Goal: Complete application form: Complete application form

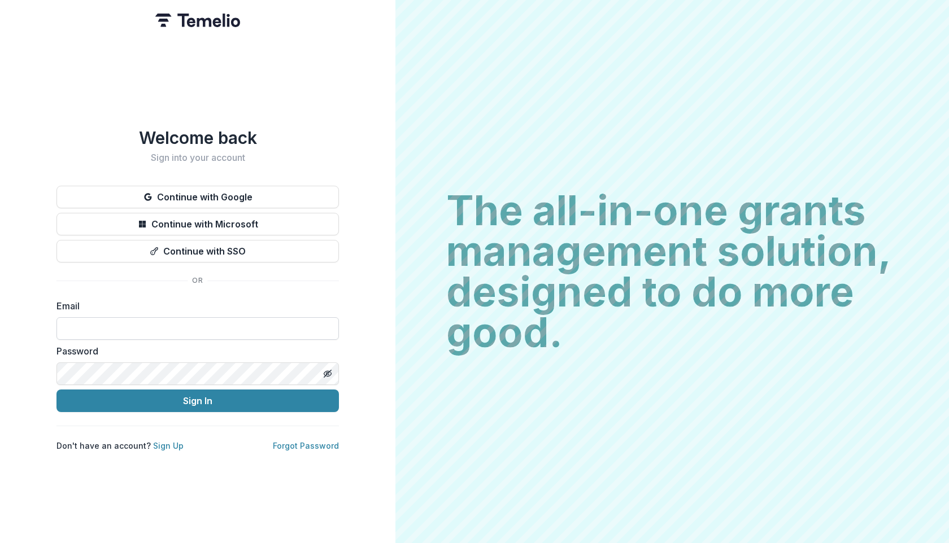
click at [162, 322] on input at bounding box center [197, 328] width 282 height 23
type input "**********"
click at [328, 373] on icon "Toggle password visibility" at bounding box center [327, 373] width 9 height 9
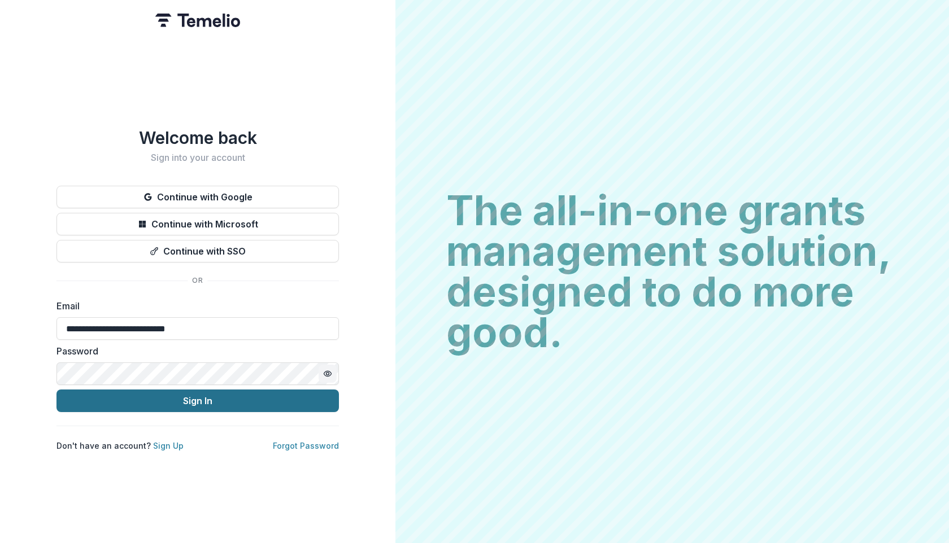
click at [191, 401] on button "Sign In" at bounding box center [197, 401] width 282 height 23
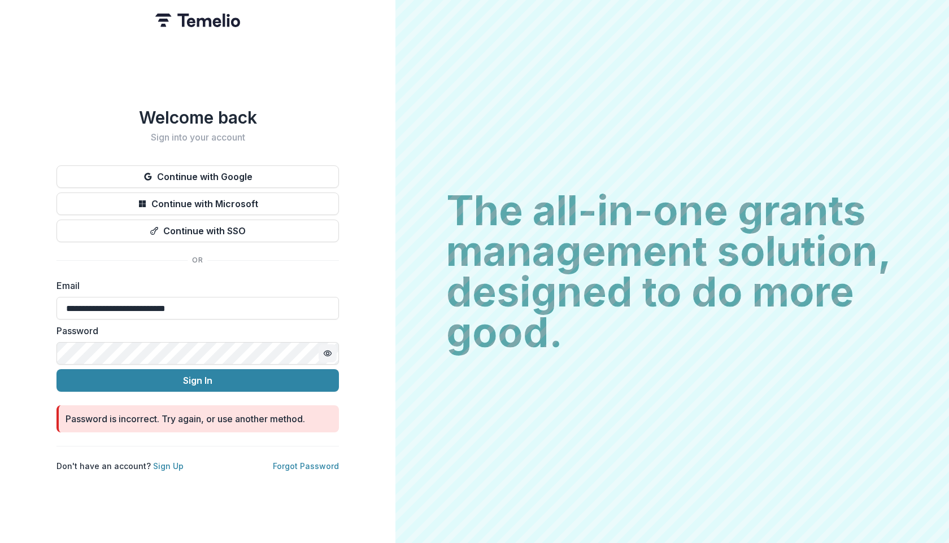
click at [207, 361] on form "**********" at bounding box center [197, 356] width 282 height 154
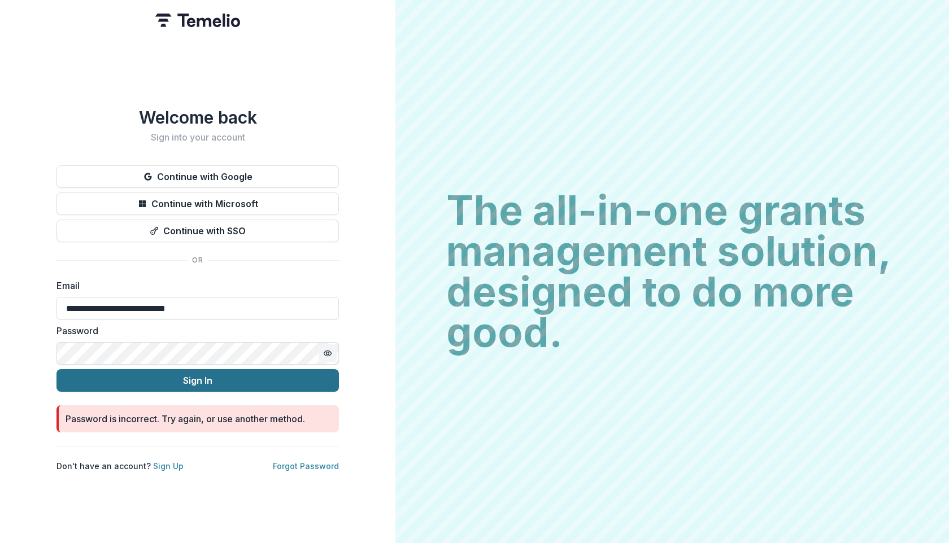
click at [195, 375] on button "Sign In" at bounding box center [197, 380] width 282 height 23
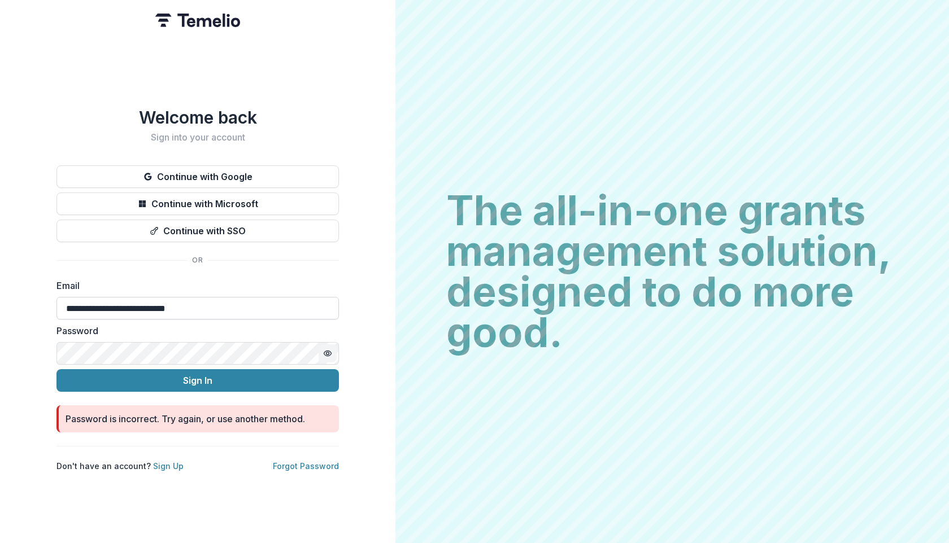
click at [231, 300] on input "**********" at bounding box center [197, 308] width 282 height 23
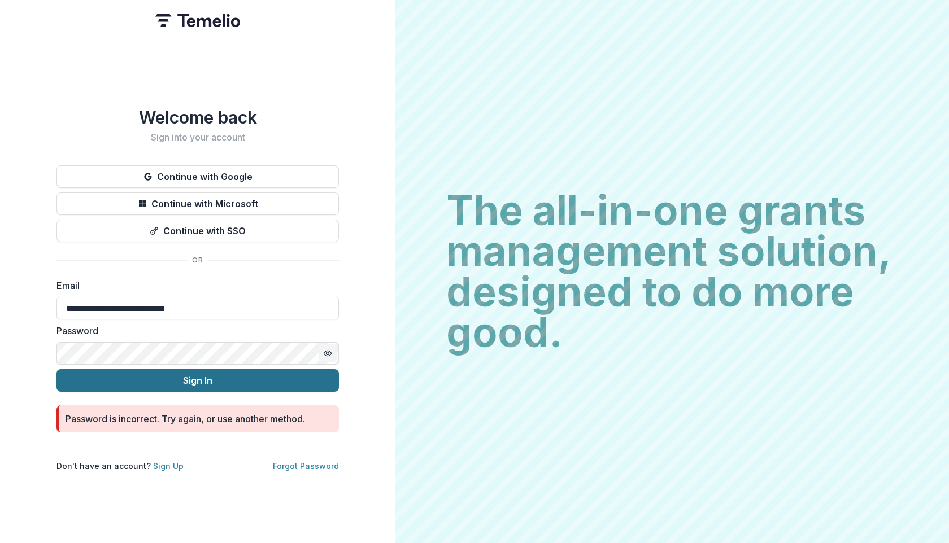
click at [180, 372] on button "Sign In" at bounding box center [197, 380] width 282 height 23
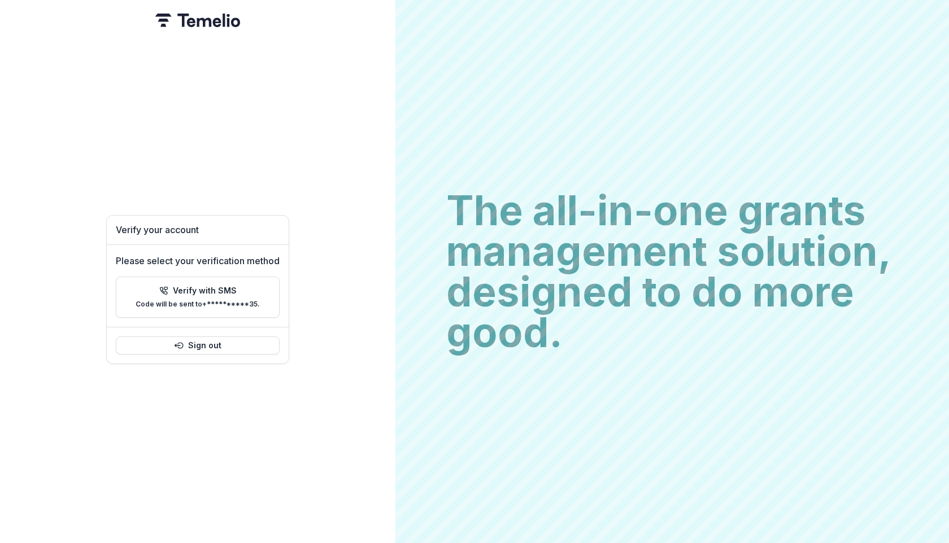
click at [721, 64] on div "The all-in-one grants management solution, designed to do more good. The all-in…" at bounding box center [671, 271] width 553 height 543
click at [231, 286] on p "Verify with SMS" at bounding box center [205, 291] width 64 height 10
type input "*"
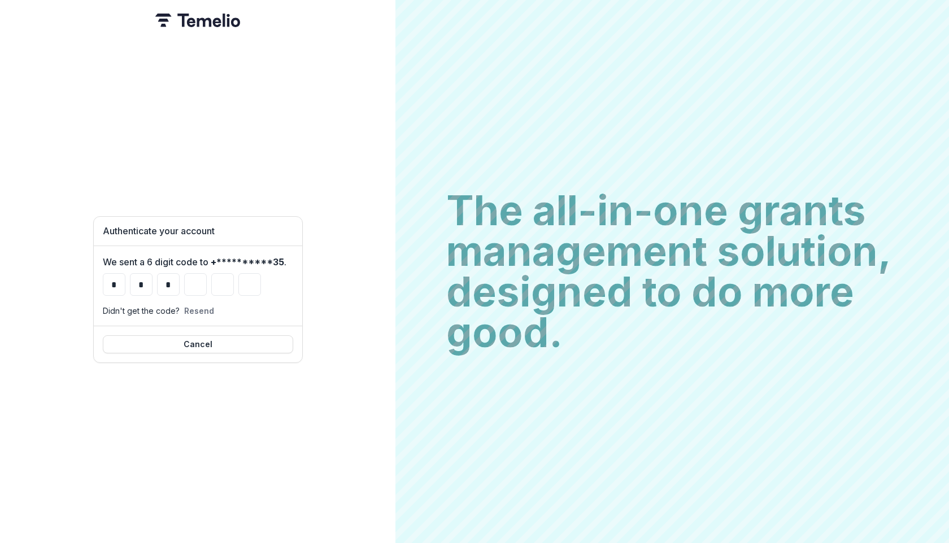
type input "*"
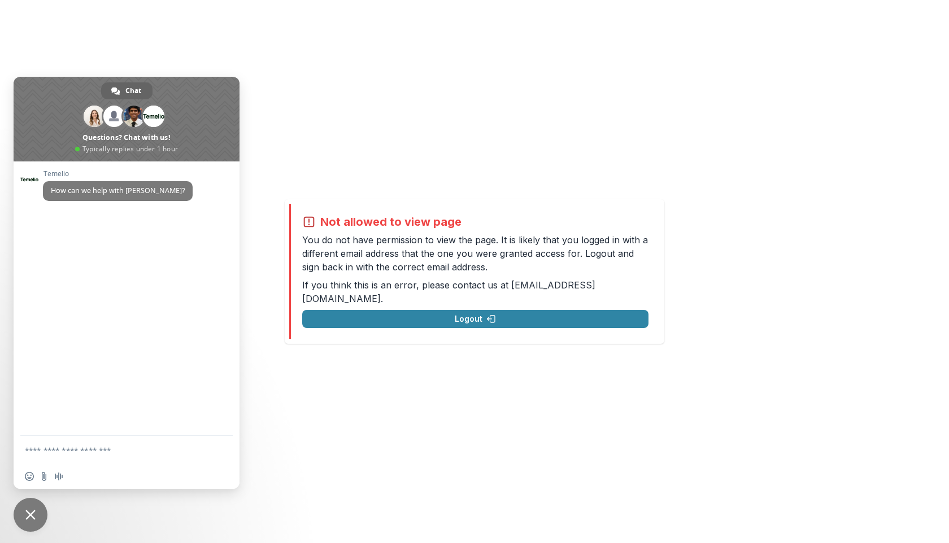
click at [38, 508] on span "Close chat" at bounding box center [31, 515] width 34 height 34
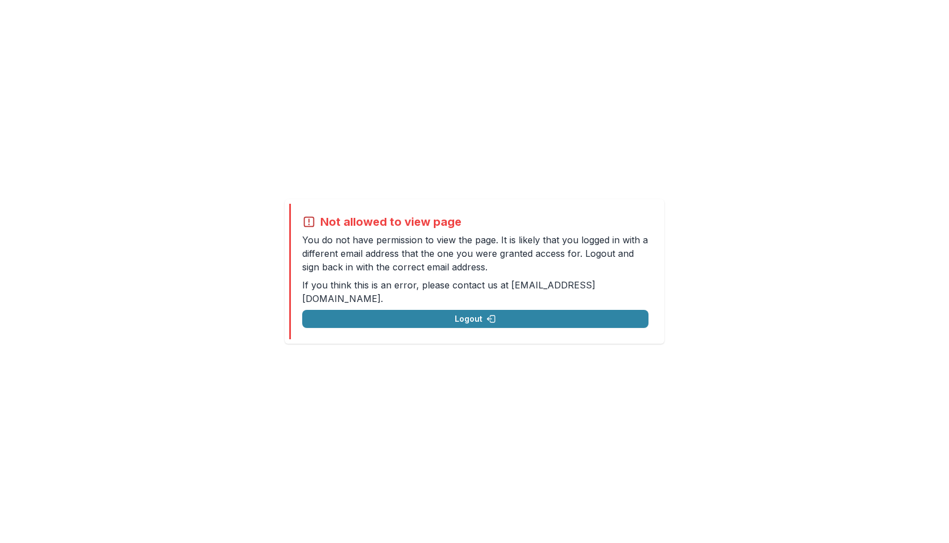
click at [461, 38] on div "Not allowed to view page You do not have permission to view the page. It is lik…" at bounding box center [474, 271] width 949 height 543
click at [689, 64] on div "Not allowed to view page You do not have permission to view the page. It is lik…" at bounding box center [474, 271] width 949 height 543
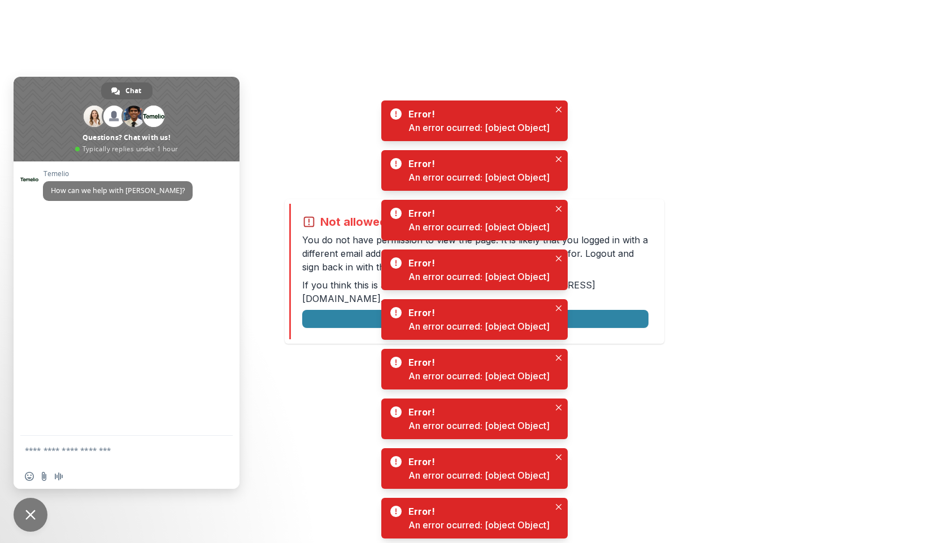
click at [29, 517] on span "Close chat" at bounding box center [30, 515] width 10 height 10
click at [33, 514] on span "Close chat" at bounding box center [30, 515] width 10 height 10
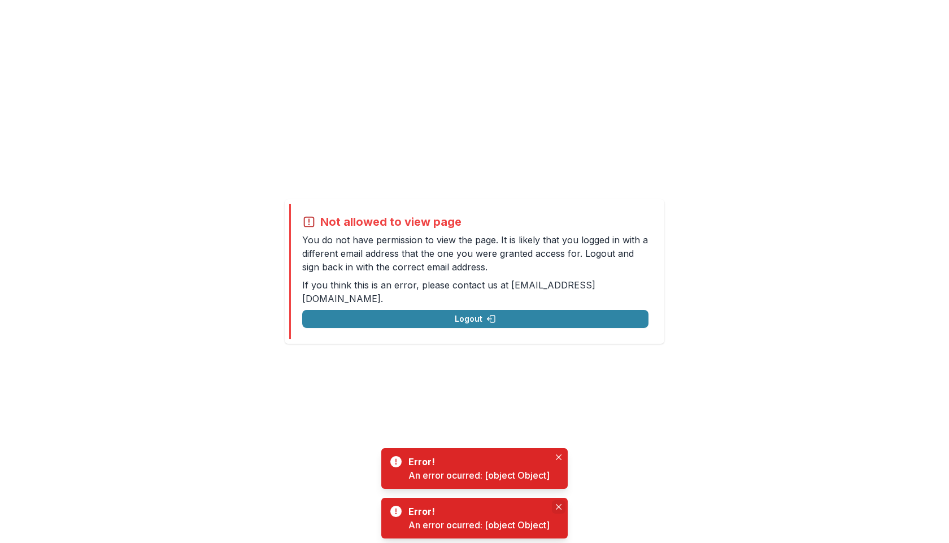
click at [557, 503] on button "Close" at bounding box center [559, 507] width 14 height 14
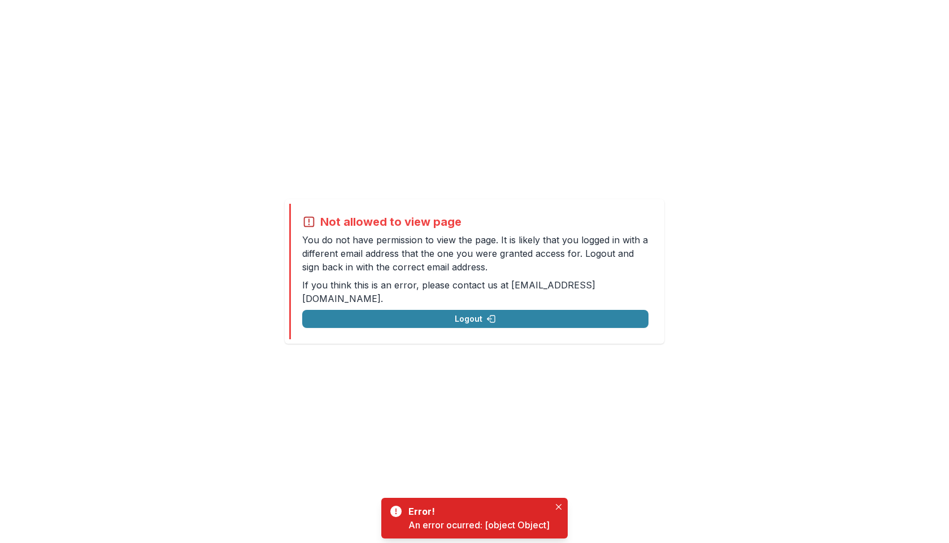
click at [557, 503] on button "Close" at bounding box center [559, 507] width 14 height 14
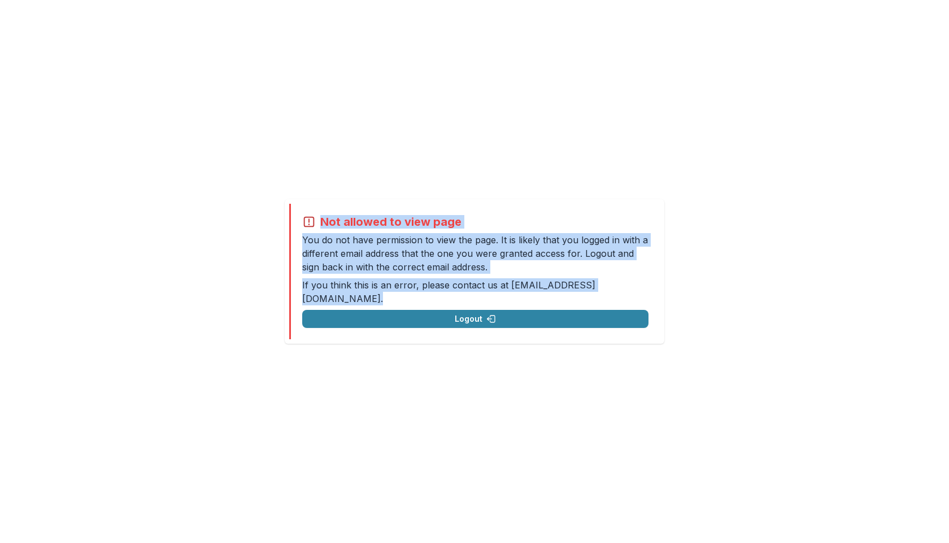
drag, startPoint x: 320, startPoint y: 230, endPoint x: 627, endPoint y: 284, distance: 312.0
click at [627, 284] on div "Not allowed to view page You do not have permission to view the page. It is lik…" at bounding box center [475, 271] width 346 height 113
drag, startPoint x: 623, startPoint y: 293, endPoint x: 538, endPoint y: 196, distance: 129.3
click at [538, 196] on div "Not allowed to view page You do not have permission to view the page. It is lik…" at bounding box center [474, 271] width 949 height 543
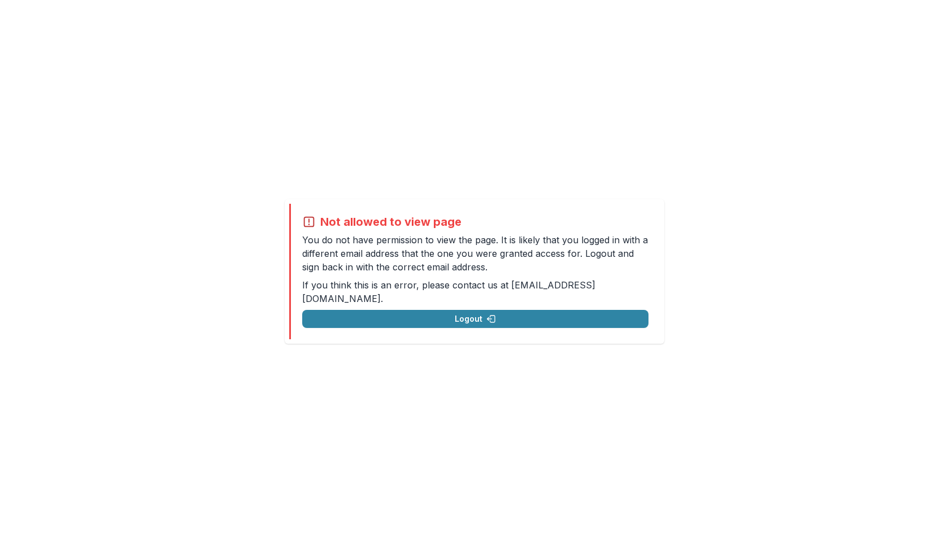
click at [313, 184] on div "Not allowed to view page You do not have permission to view the page. It is lik…" at bounding box center [474, 271] width 949 height 543
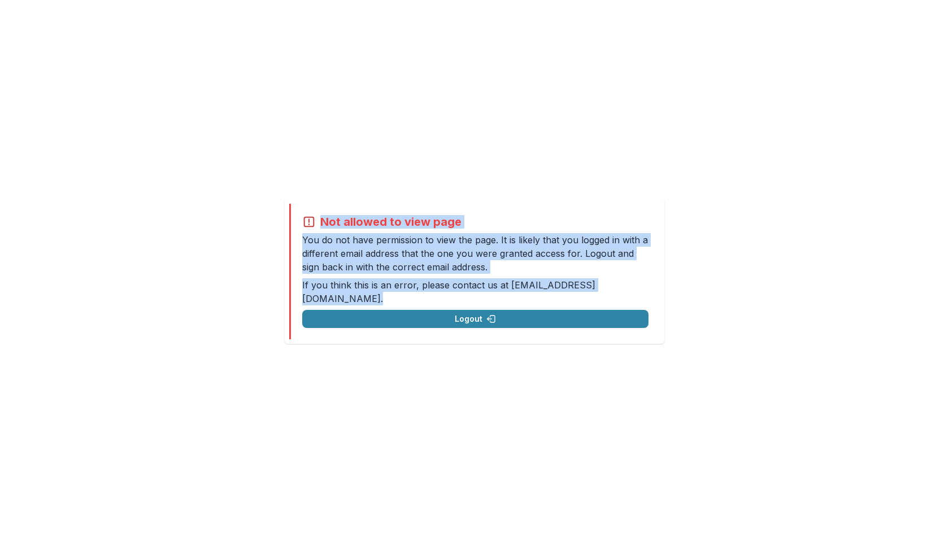
drag, startPoint x: 628, startPoint y: 293, endPoint x: 291, endPoint y: 229, distance: 343.2
click at [291, 229] on div "Not allowed to view page You do not have permission to view the page. It is lik…" at bounding box center [474, 272] width 370 height 136
click at [367, 165] on div "Not allowed to view page You do not have permission to view the page. It is lik…" at bounding box center [474, 271] width 949 height 543
drag, startPoint x: 321, startPoint y: 226, endPoint x: 620, endPoint y: 296, distance: 306.3
click at [620, 296] on div "Not allowed to view page You do not have permission to view the page. It is lik…" at bounding box center [475, 271] width 346 height 113
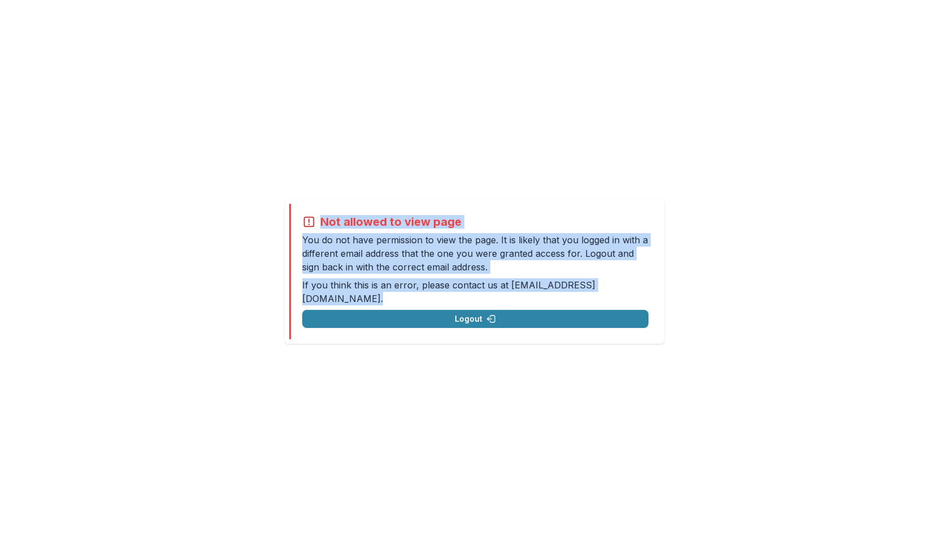
click at [656, 278] on div "Not allowed to view page You do not have permission to view the page. It is lik…" at bounding box center [474, 272] width 370 height 136
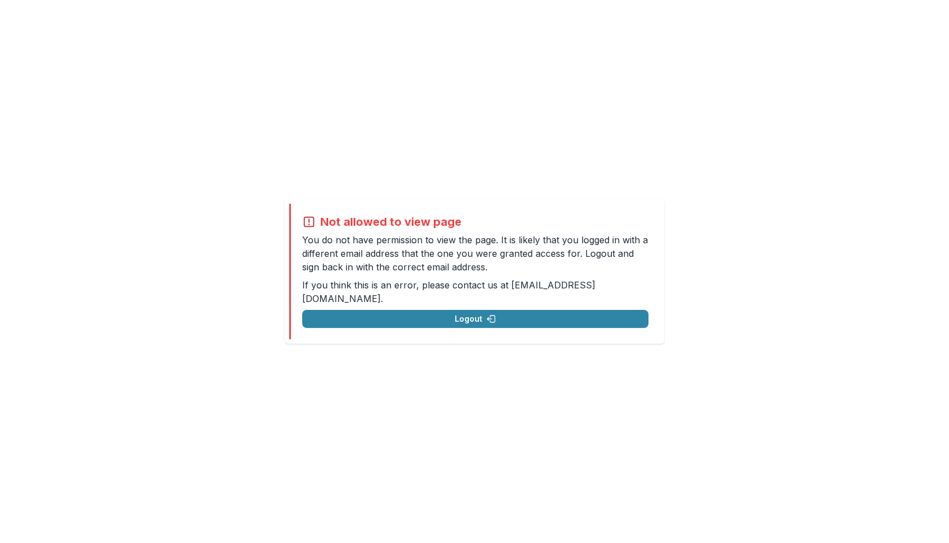
click at [626, 294] on p "If you think this is an error, please contact us at support@trytemelio.com ." at bounding box center [475, 291] width 346 height 27
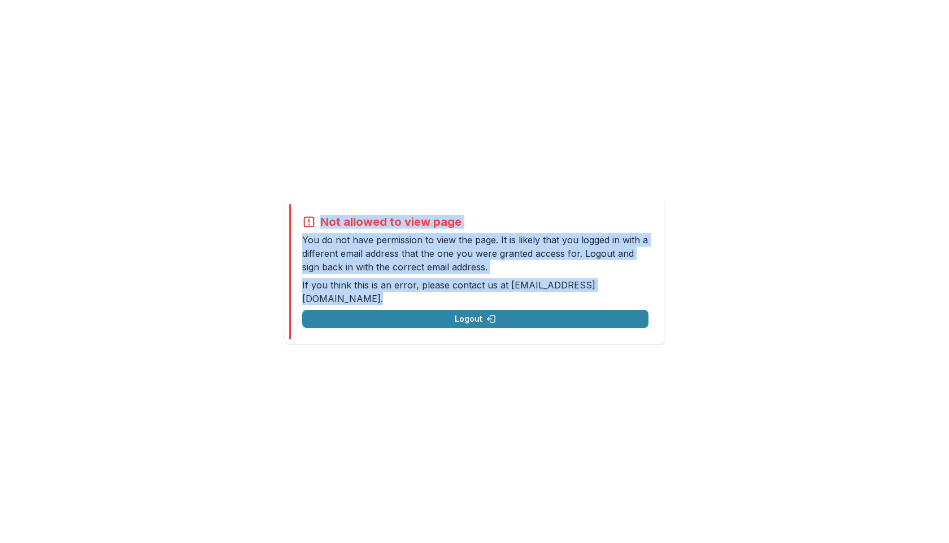
drag, startPoint x: 622, startPoint y: 291, endPoint x: 569, endPoint y: 198, distance: 107.7
click at [569, 198] on div "Not allowed to view page You do not have permission to view the page. It is lik…" at bounding box center [474, 271] width 949 height 543
click at [306, 228] on icon at bounding box center [309, 222] width 14 height 14
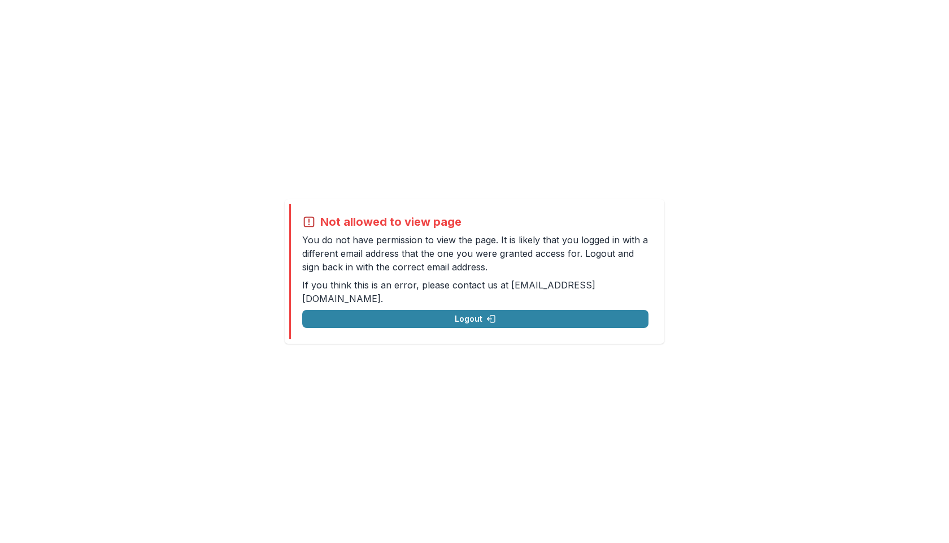
click at [306, 228] on icon at bounding box center [309, 222] width 14 height 14
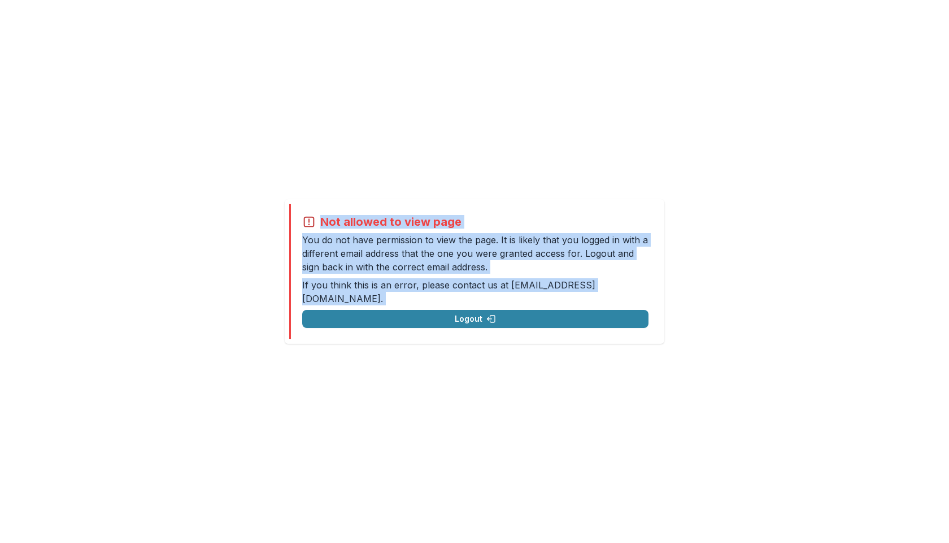
drag, startPoint x: 306, startPoint y: 228, endPoint x: 447, endPoint y: 286, distance: 152.7
click at [447, 286] on div "Not allowed to view page You do not have permission to view the page. It is lik…" at bounding box center [475, 271] width 346 height 113
click at [701, 296] on div "Not allowed to view page You do not have permission to view the page. It is lik…" at bounding box center [474, 271] width 949 height 543
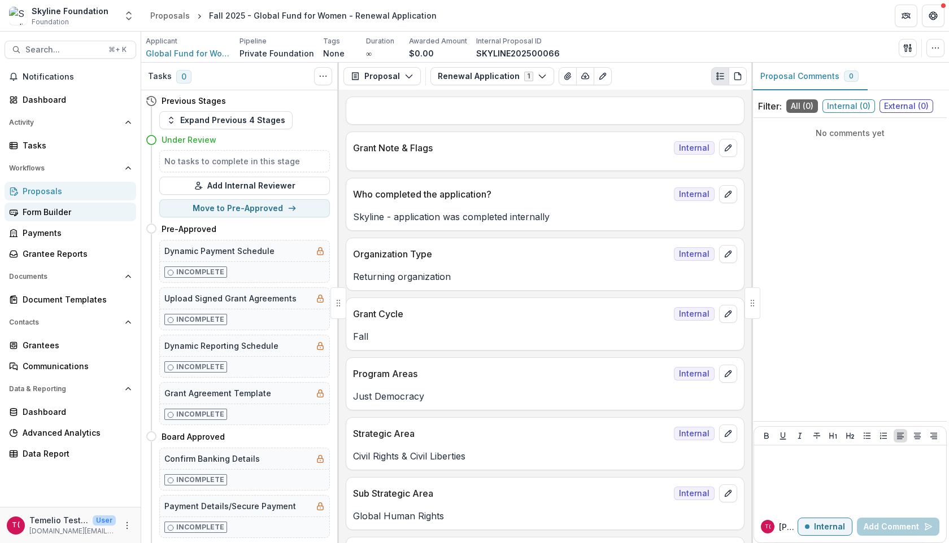
click at [99, 219] on link "Form Builder" at bounding box center [71, 212] width 132 height 19
click at [269, 122] on button "Expand Previous 4 Stages" at bounding box center [225, 120] width 133 height 18
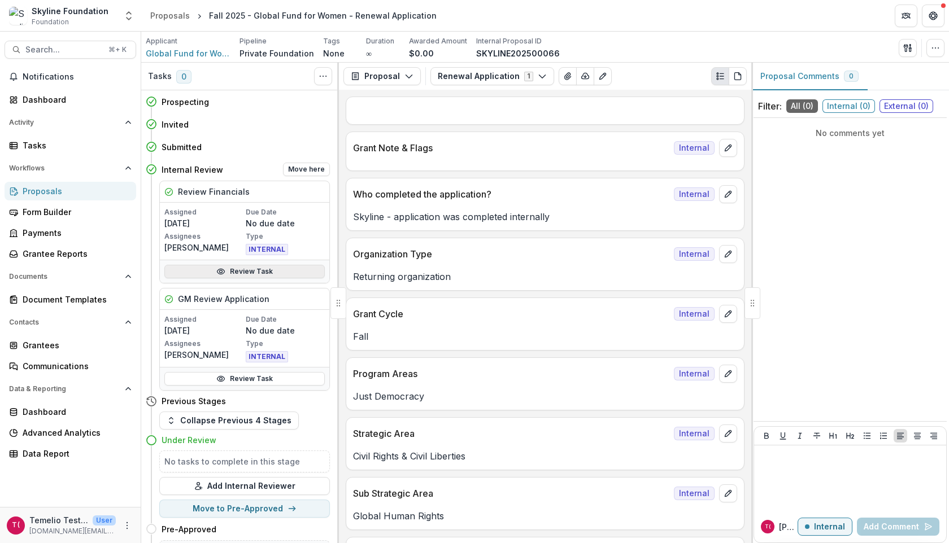
click at [255, 269] on link "Review Task" at bounding box center [244, 272] width 160 height 14
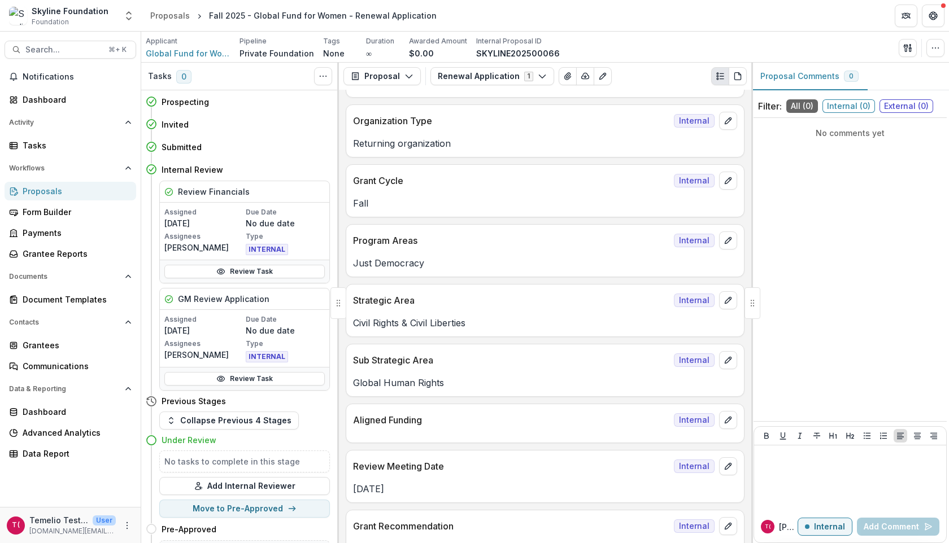
scroll to position [138, 0]
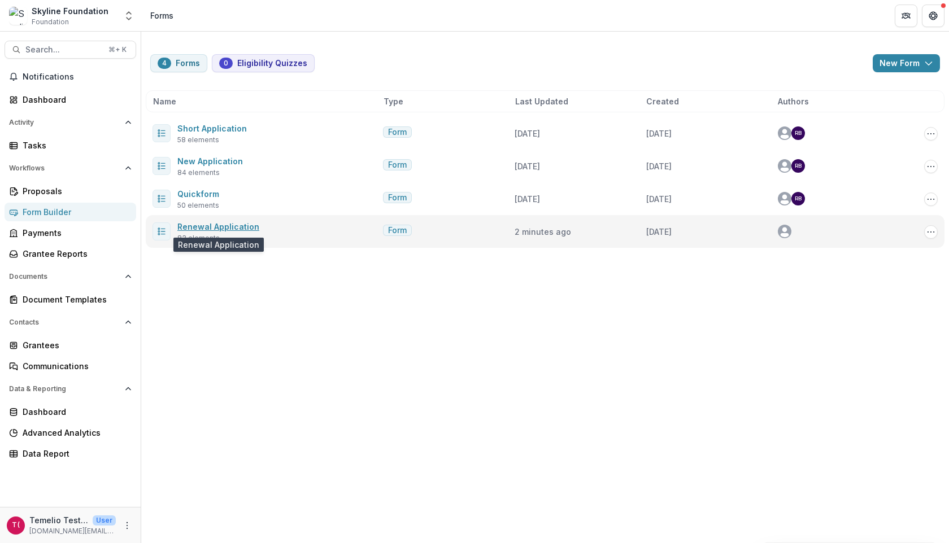
click at [206, 226] on link "Renewal Application" at bounding box center [218, 227] width 82 height 10
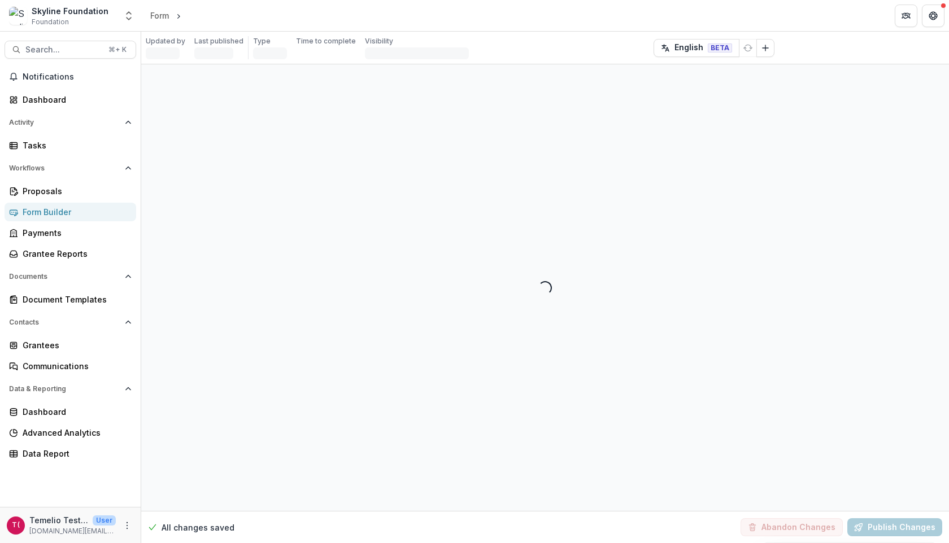
select select "********"
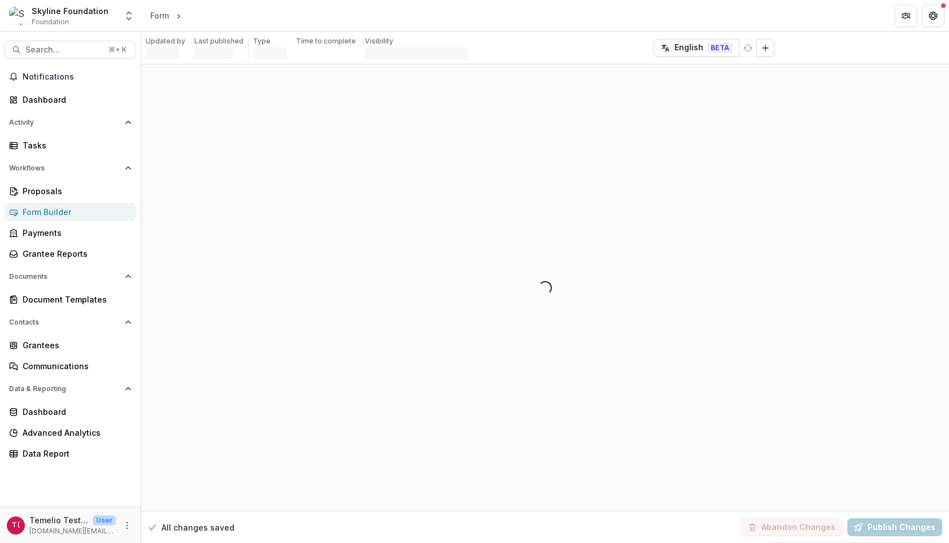
select select "********"
select select "**********"
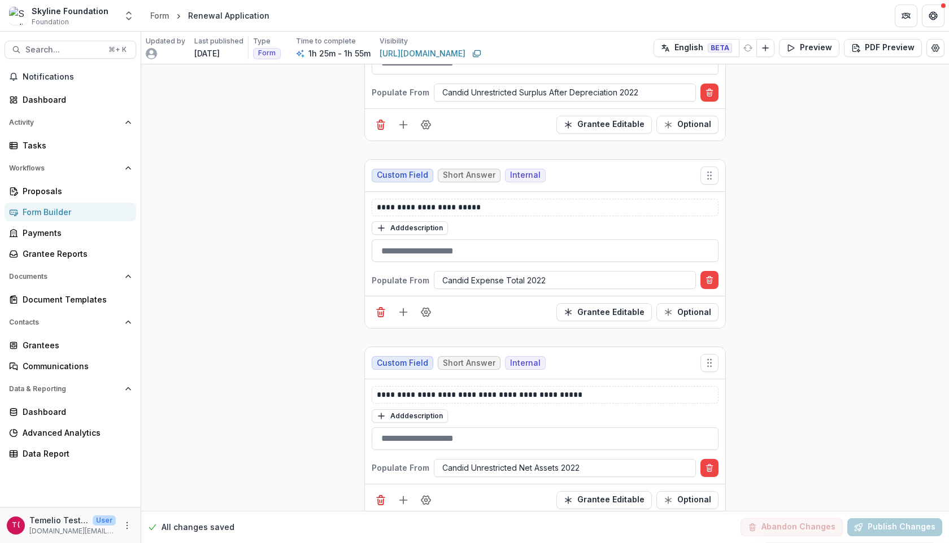
scroll to position [10506, 0]
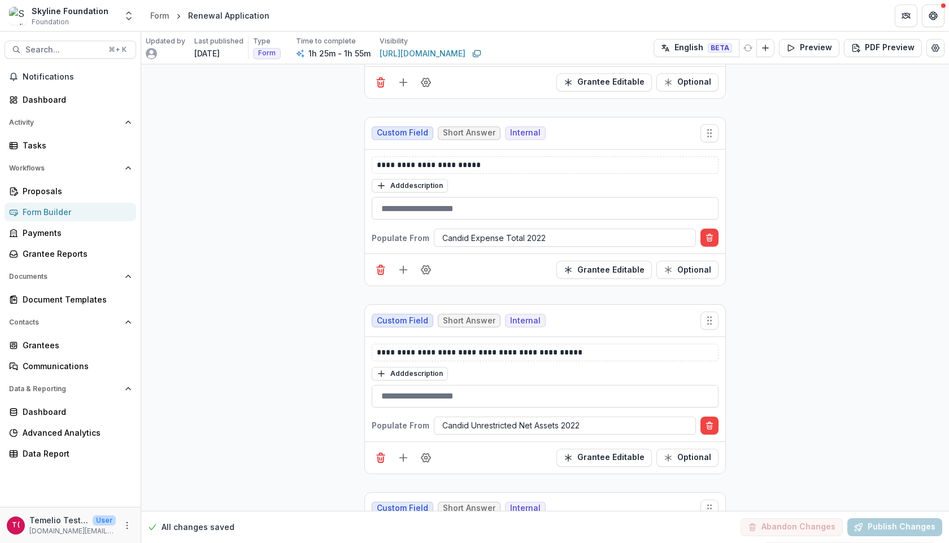
click at [494, 212] on div "**********" at bounding box center [545, 202] width 360 height 104
click at [533, 178] on div "Add description" at bounding box center [545, 185] width 347 height 15
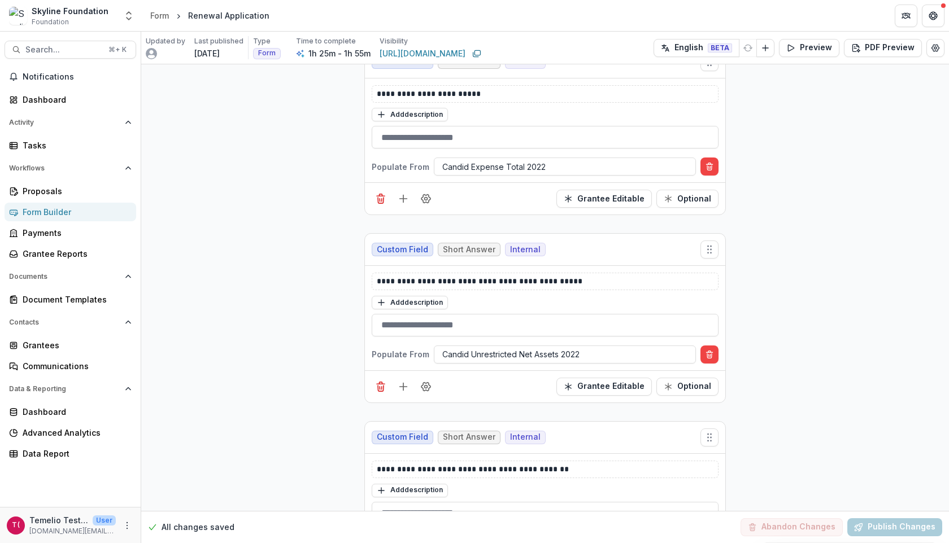
scroll to position [10520, 0]
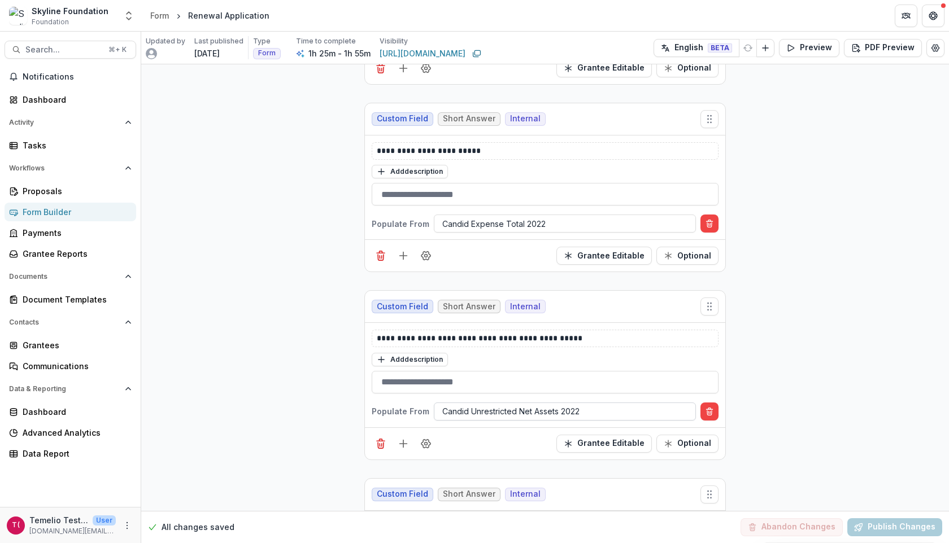
click at [472, 404] on div at bounding box center [564, 411] width 245 height 14
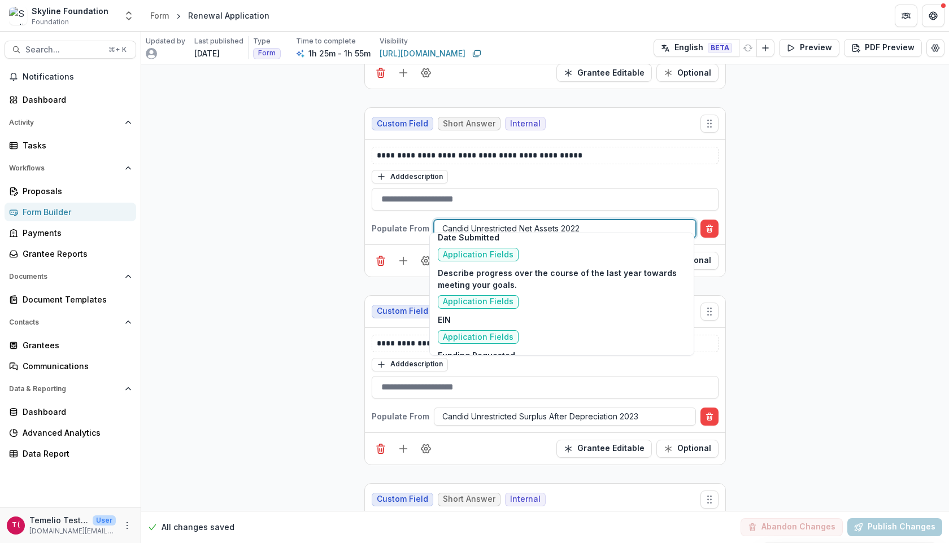
scroll to position [6209, 0]
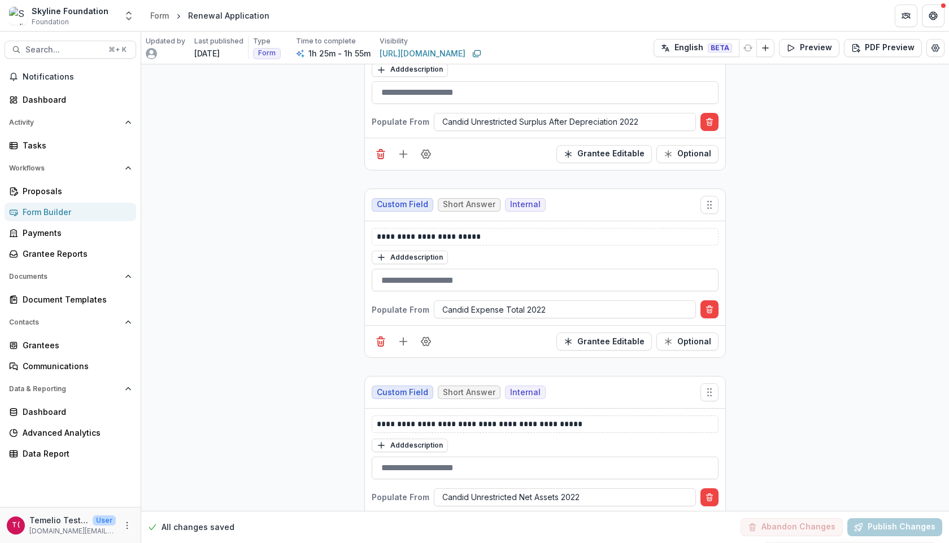
scroll to position [10434, 0]
click at [546, 232] on p "**********" at bounding box center [545, 238] width 337 height 12
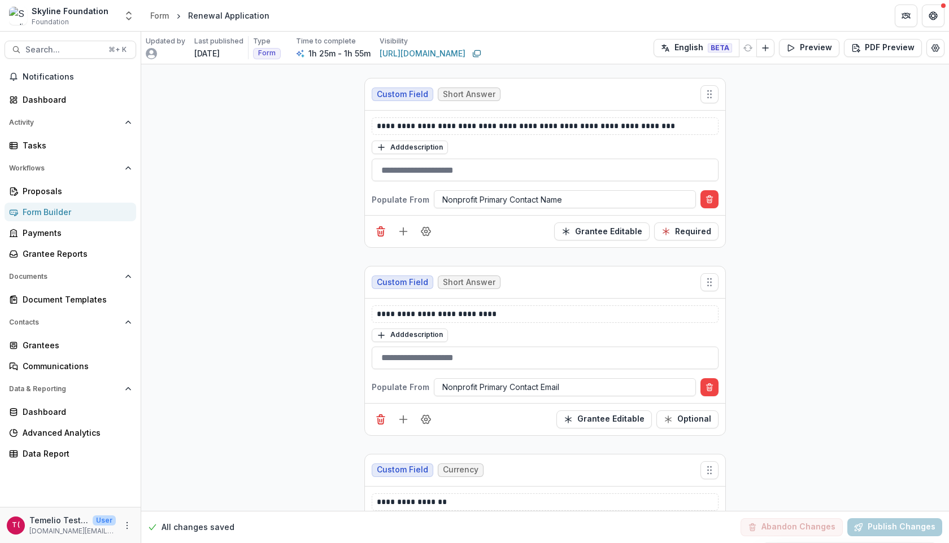
scroll to position [12853, 0]
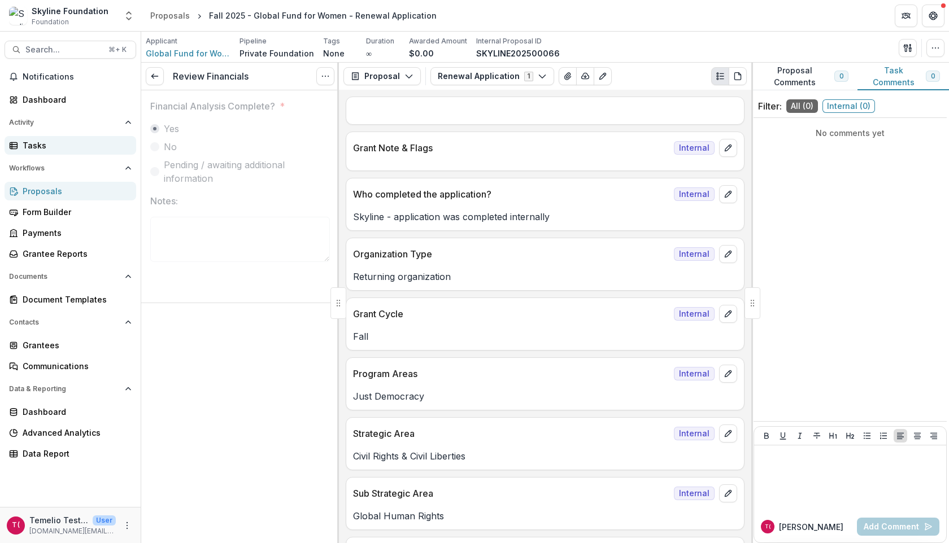
click at [52, 146] on div "Tasks" at bounding box center [75, 145] width 104 height 12
click at [198, 55] on span "Global Fund for Women Inc." at bounding box center [188, 53] width 85 height 12
click at [539, 76] on icon "button" at bounding box center [542, 76] width 9 height 9
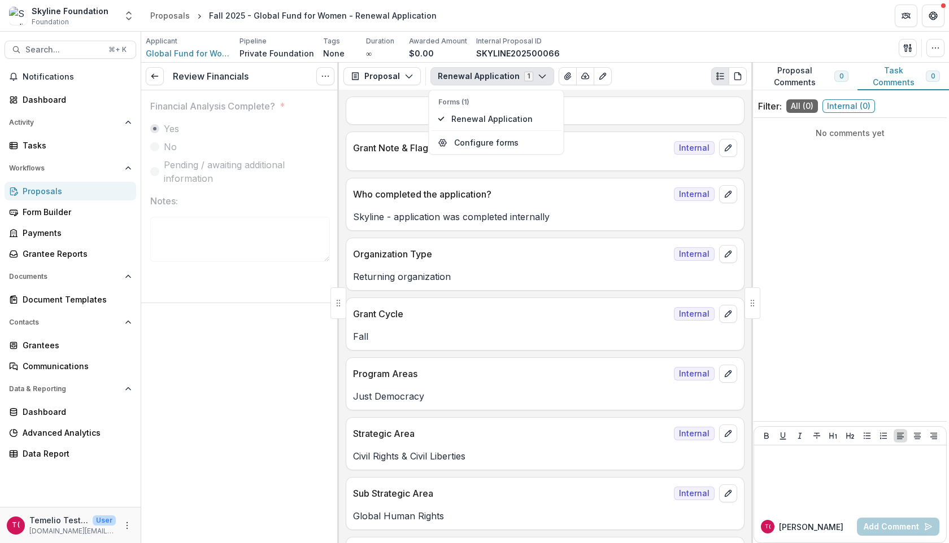
click at [596, 40] on div "Applicant Global Fund for Women Inc. Pipeline Private Foundation Tags None All …" at bounding box center [545, 47] width 799 height 23
click at [161, 86] on div "Review Financials View task Reopen Task" at bounding box center [240, 77] width 198 height 28
click at [155, 76] on line at bounding box center [154, 76] width 6 height 0
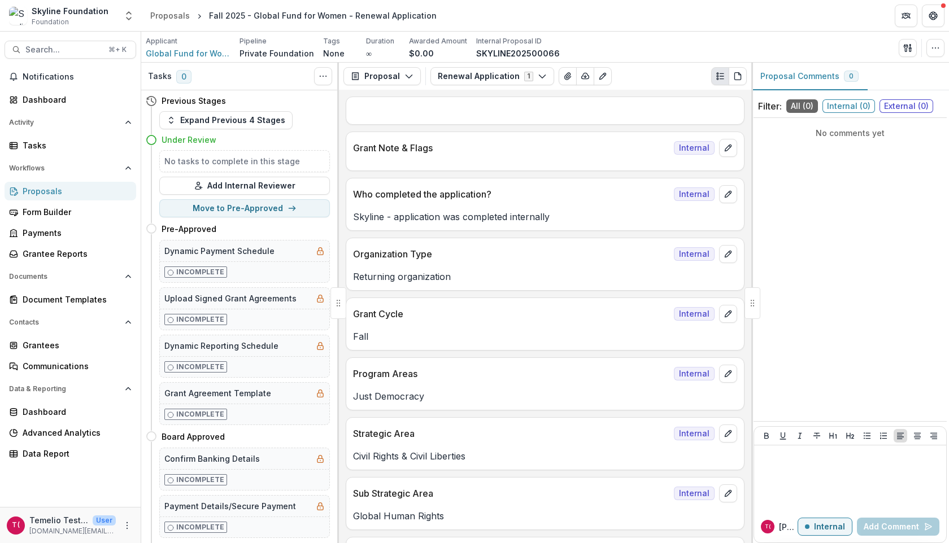
click at [408, 159] on div at bounding box center [545, 160] width 398 height 7
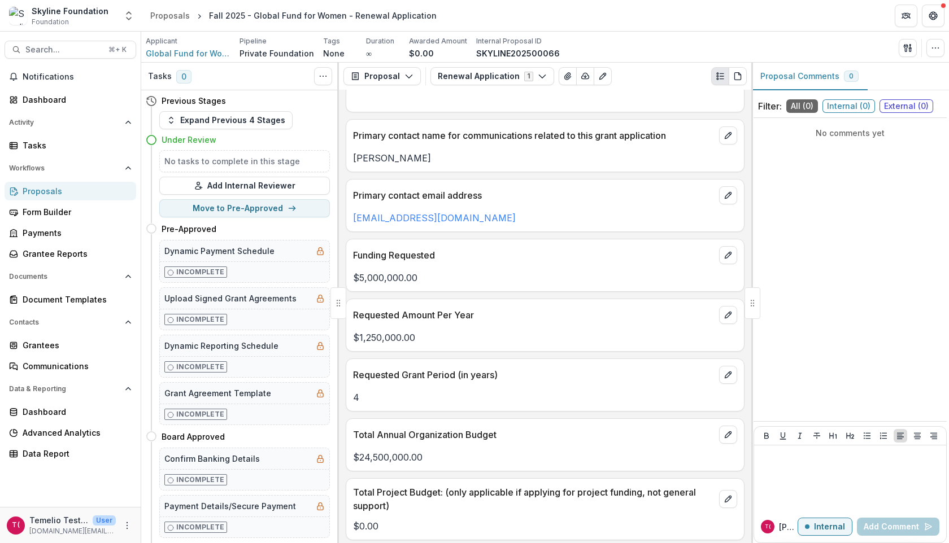
scroll to position [2258, 0]
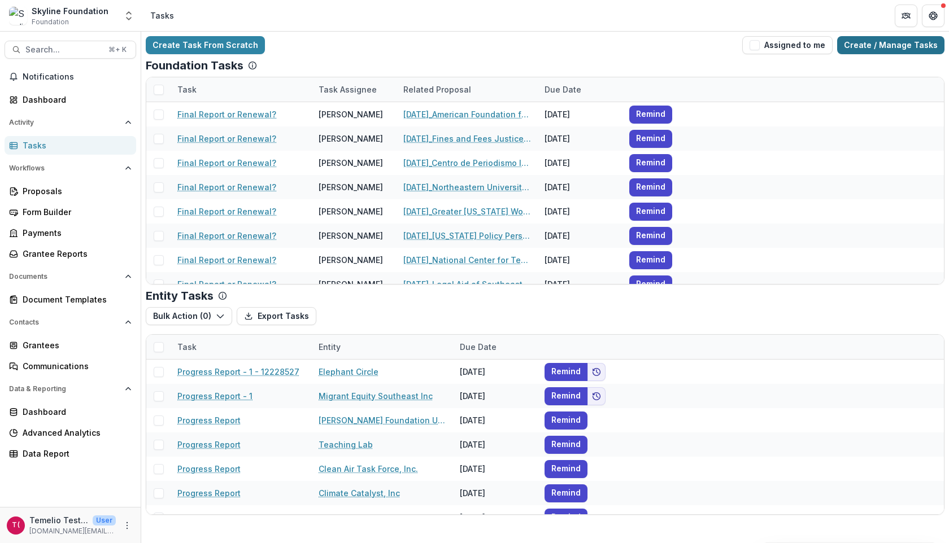
click at [872, 50] on link "Create / Manage Tasks" at bounding box center [890, 45] width 107 height 18
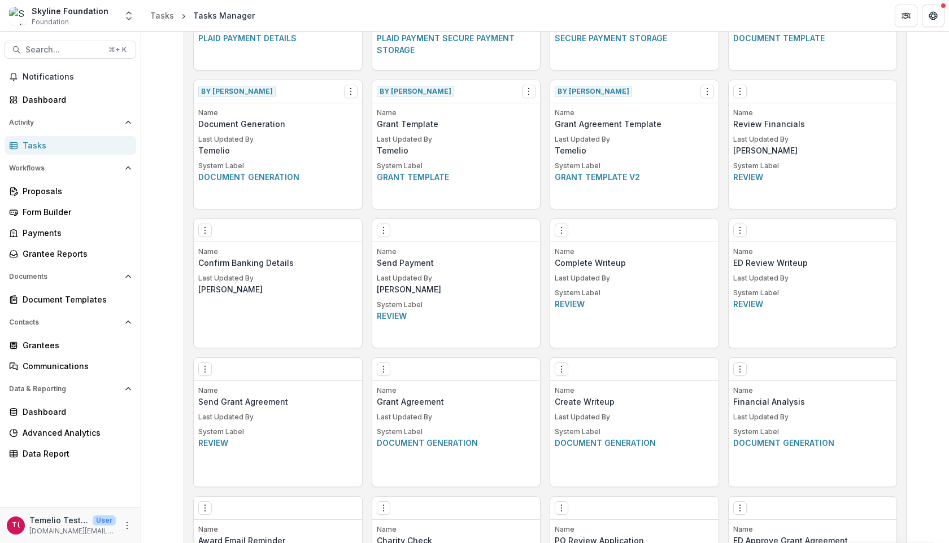
scroll to position [698, 0]
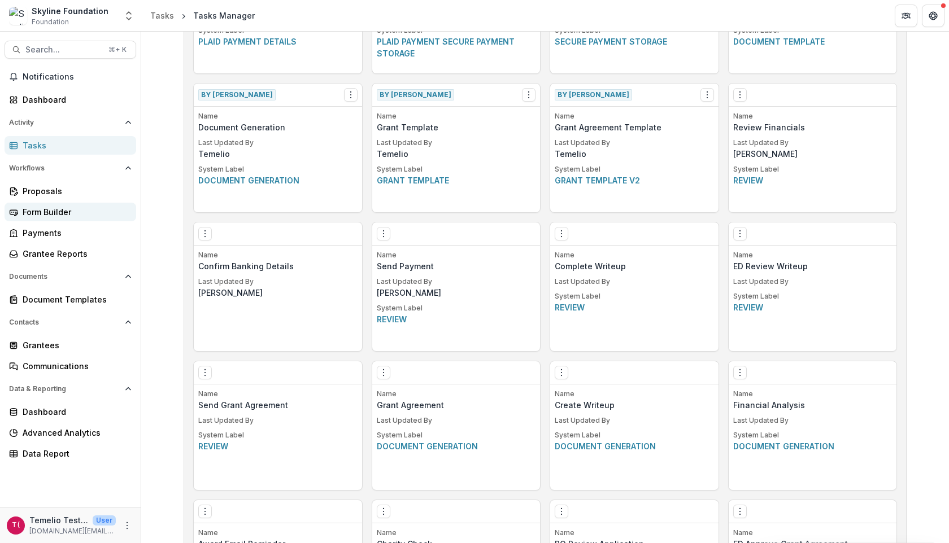
click at [48, 212] on div "Form Builder" at bounding box center [75, 212] width 104 height 12
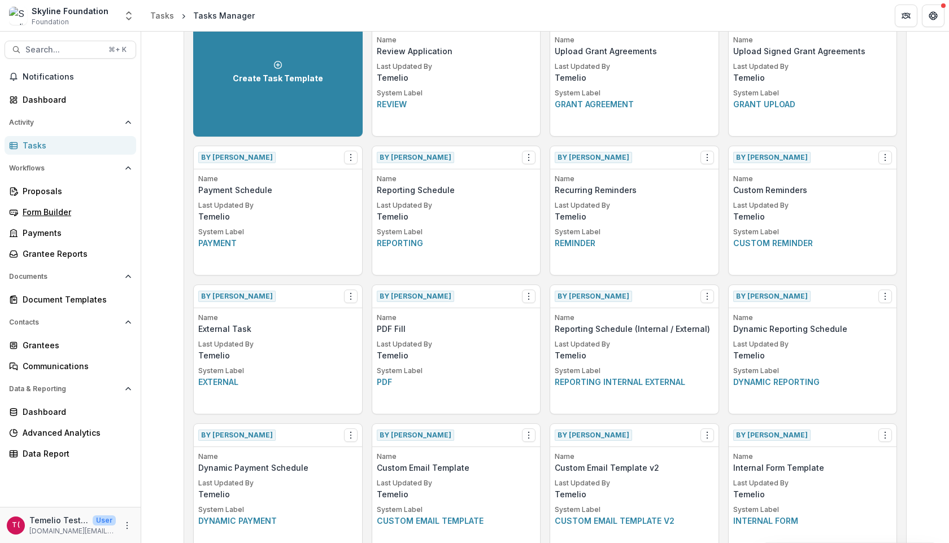
scroll to position [0, 0]
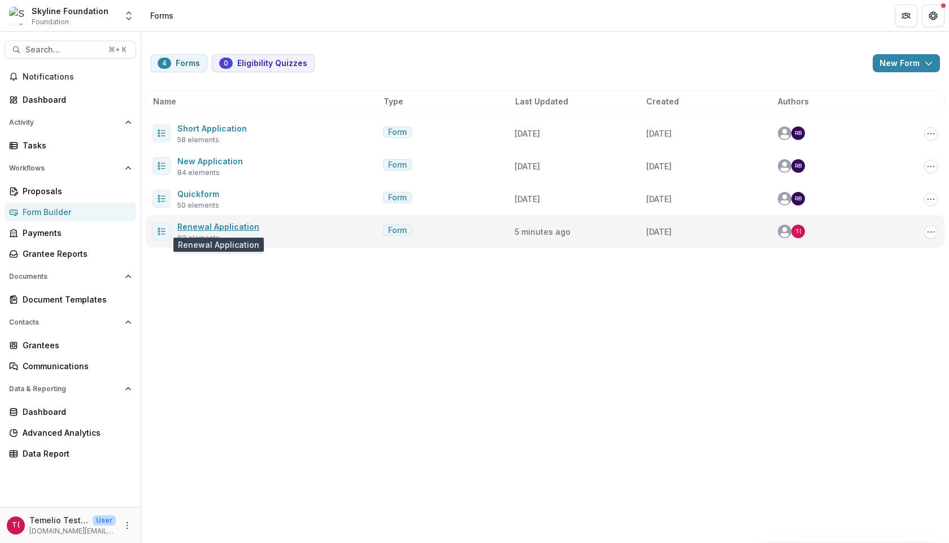
click at [228, 229] on link "Renewal Application" at bounding box center [218, 227] width 82 height 10
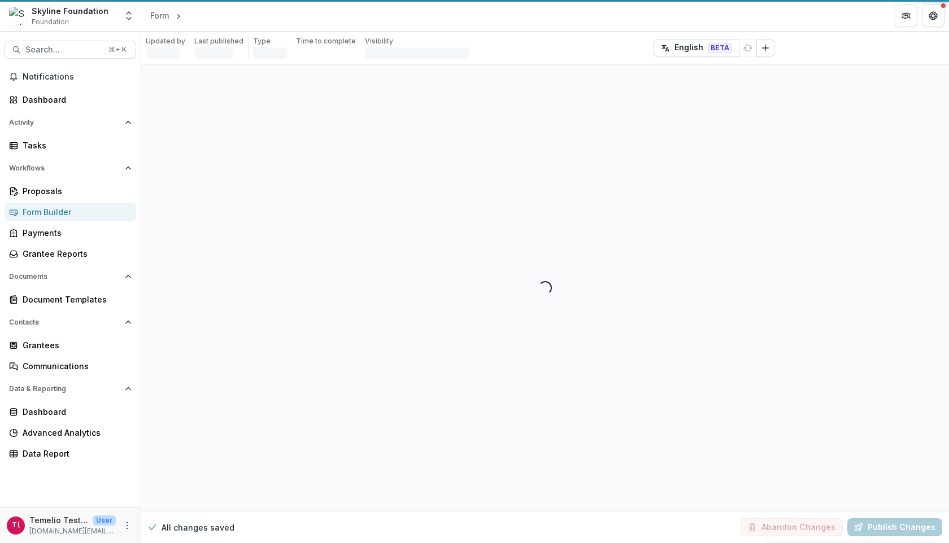
select select "********"
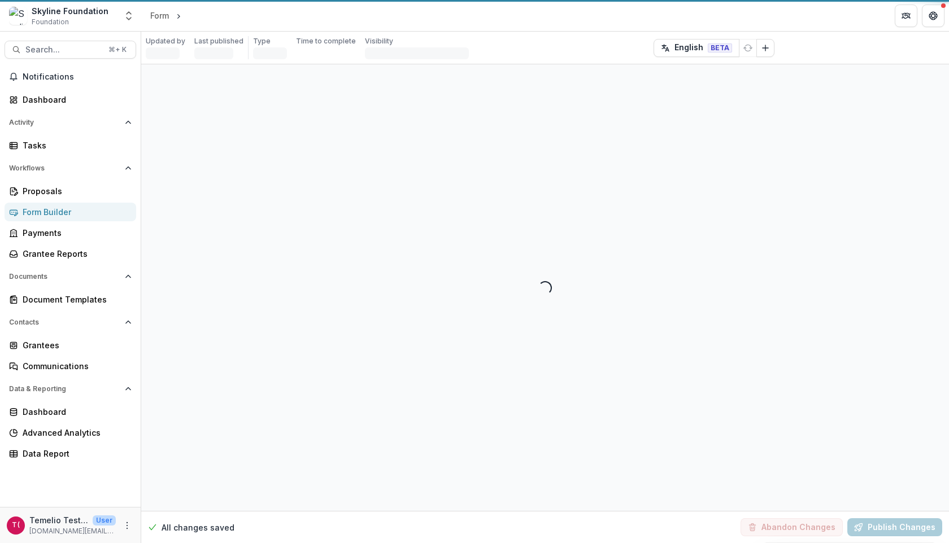
select select "********"
select select "**********"
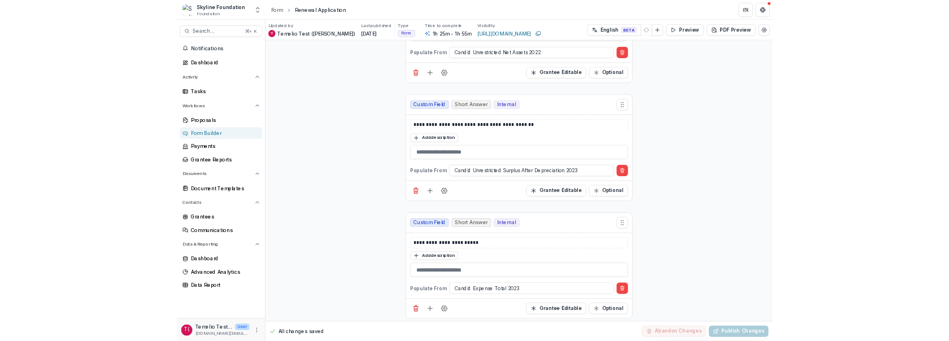
scroll to position [10838, 0]
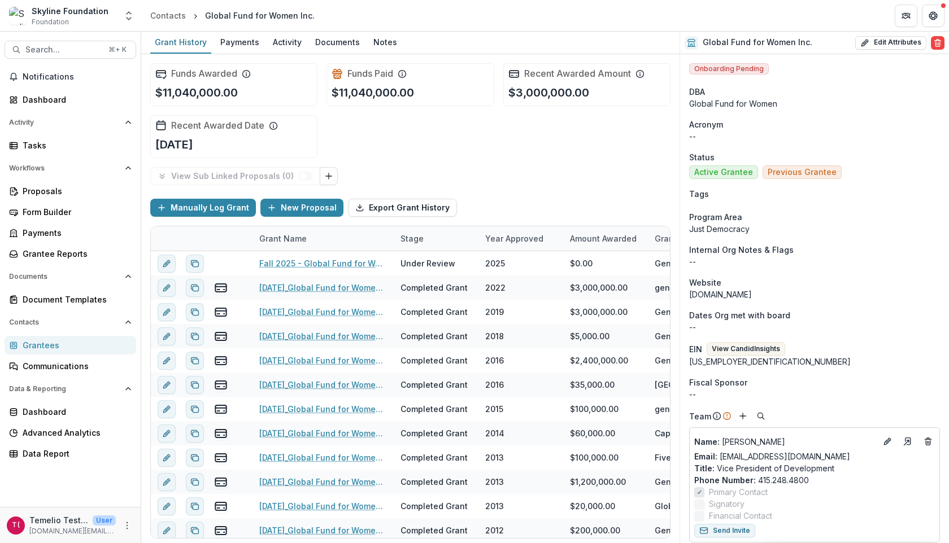
click at [708, 362] on div "[US_EMPLOYER_IDENTIFICATION_NUMBER]" at bounding box center [814, 362] width 251 height 12
copy div "[US_EMPLOYER_IDENTIFICATION_NUMBER]"
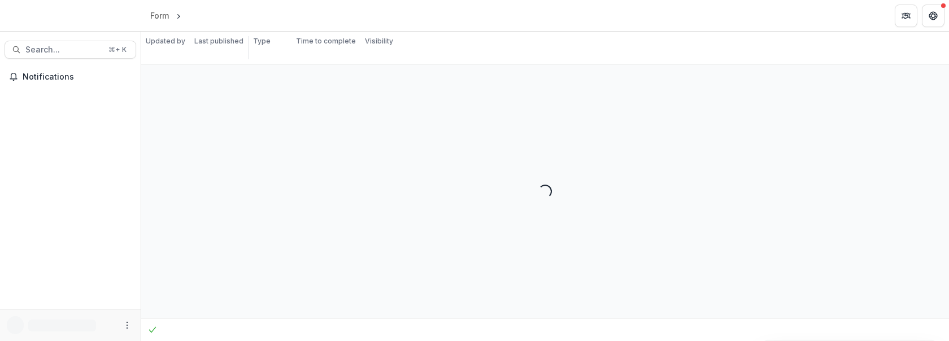
select select "********"
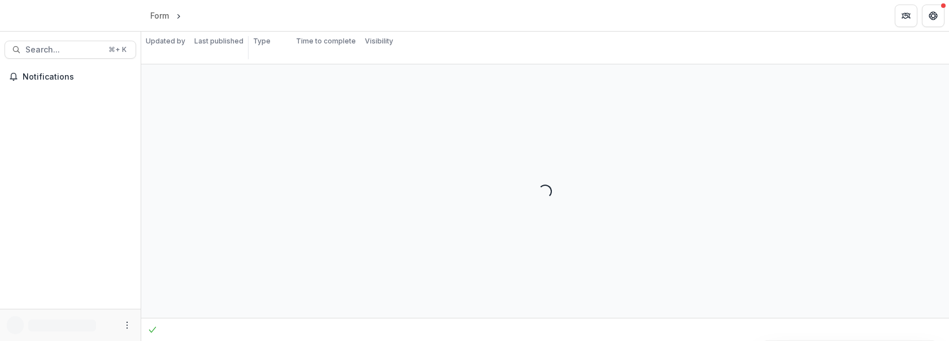
select select "********"
select select "**********"
